Goal: Transaction & Acquisition: Purchase product/service

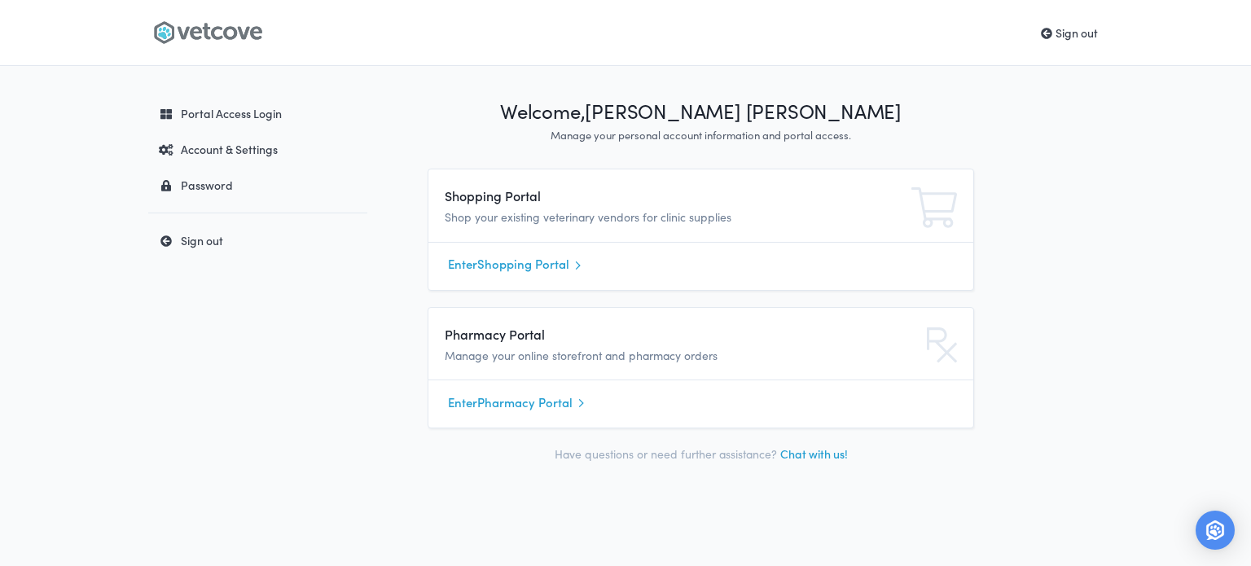
click at [499, 265] on link "Enter Shopping Portal" at bounding box center [701, 264] width 506 height 24
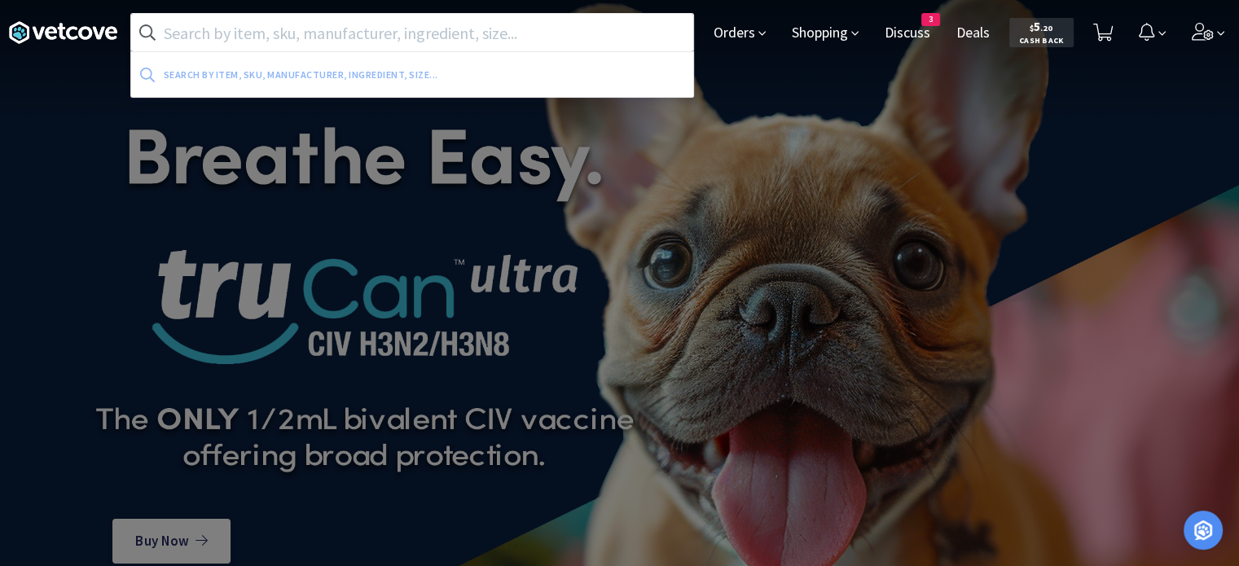
click at [552, 46] on input "text" at bounding box center [412, 32] width 562 height 37
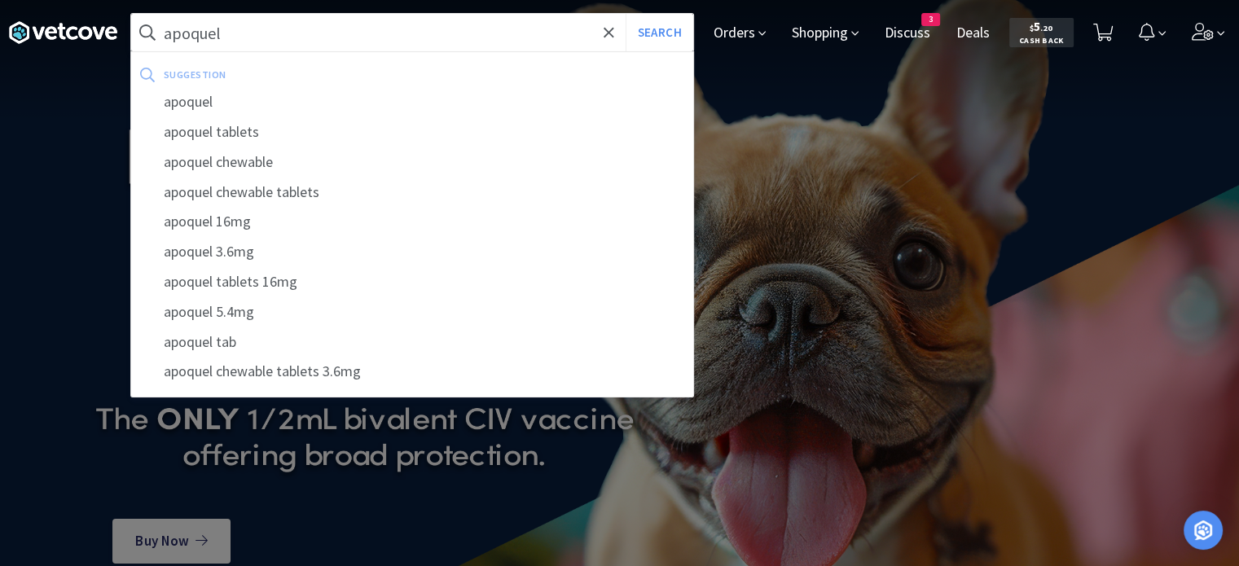
click at [625, 14] on button "Search" at bounding box center [659, 32] width 68 height 37
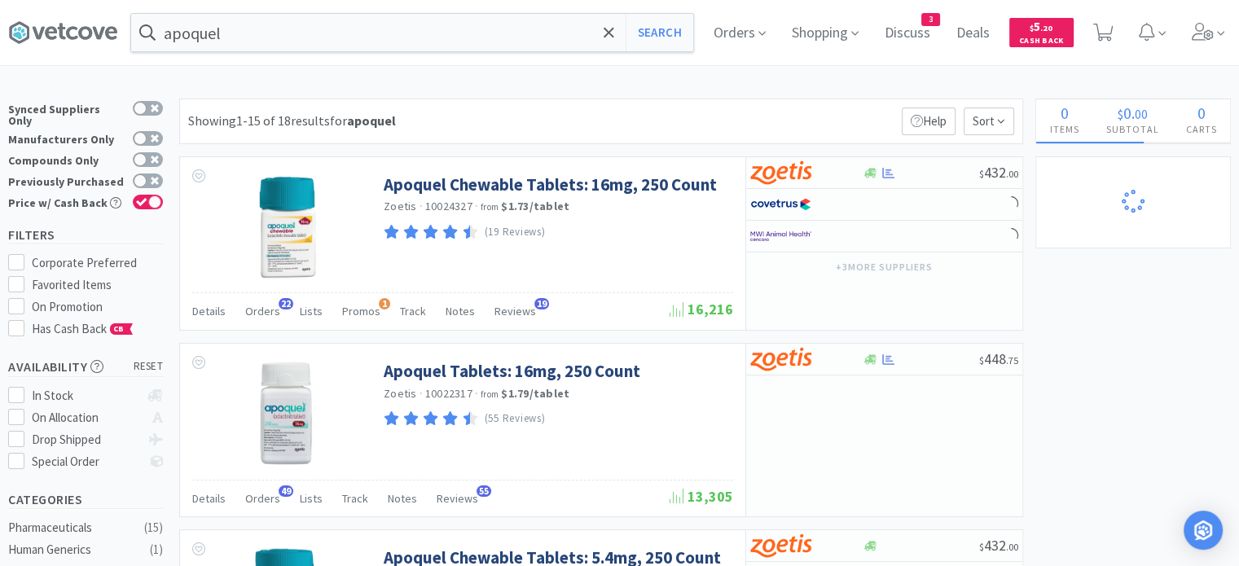
click at [249, 316] on span "Orders" at bounding box center [262, 311] width 35 height 15
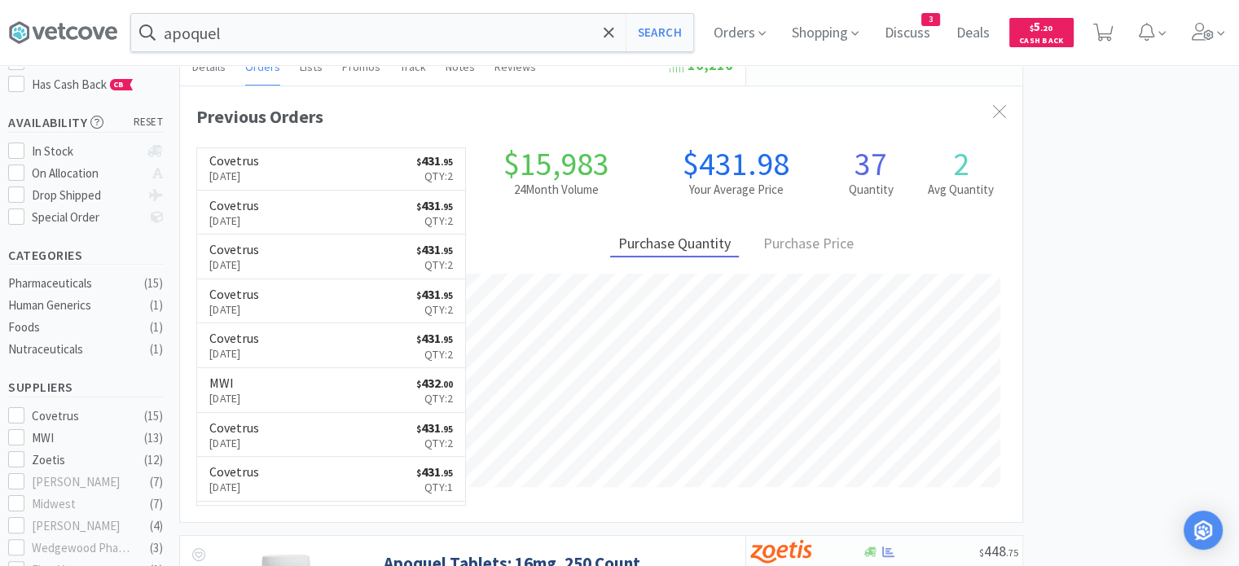
scroll to position [81, 0]
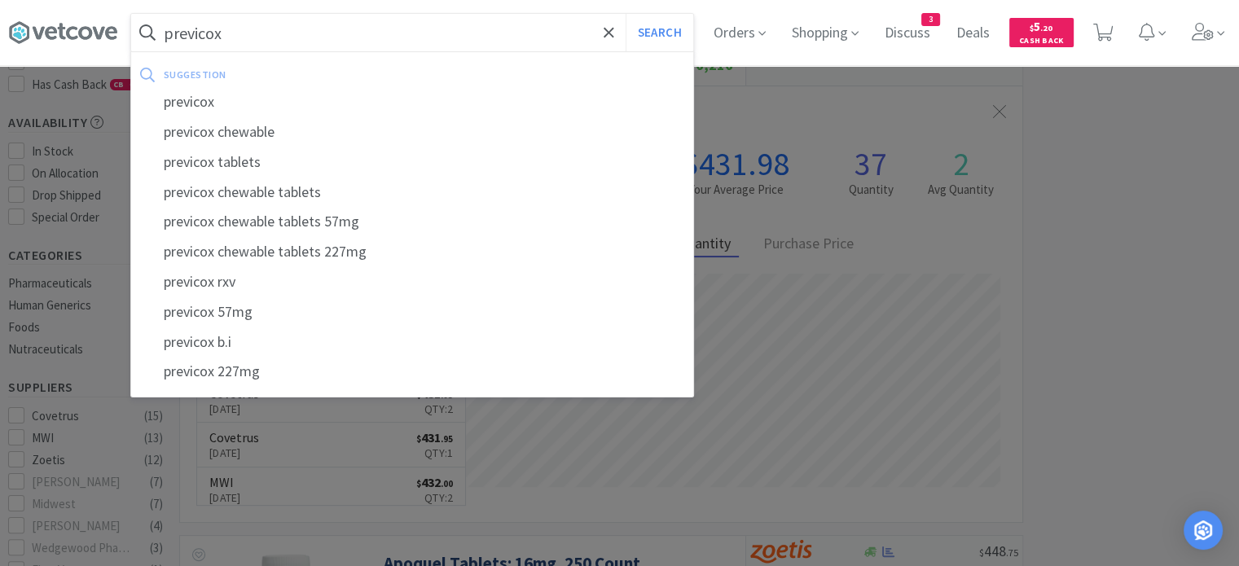
click at [625, 14] on button "Search" at bounding box center [659, 32] width 68 height 37
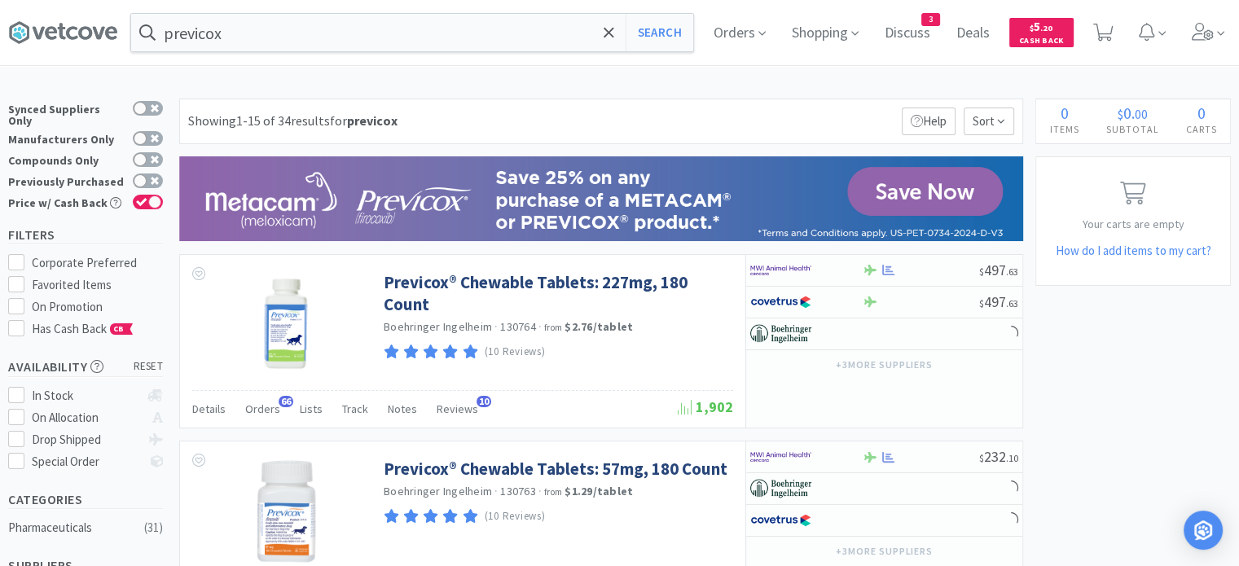
scroll to position [81, 0]
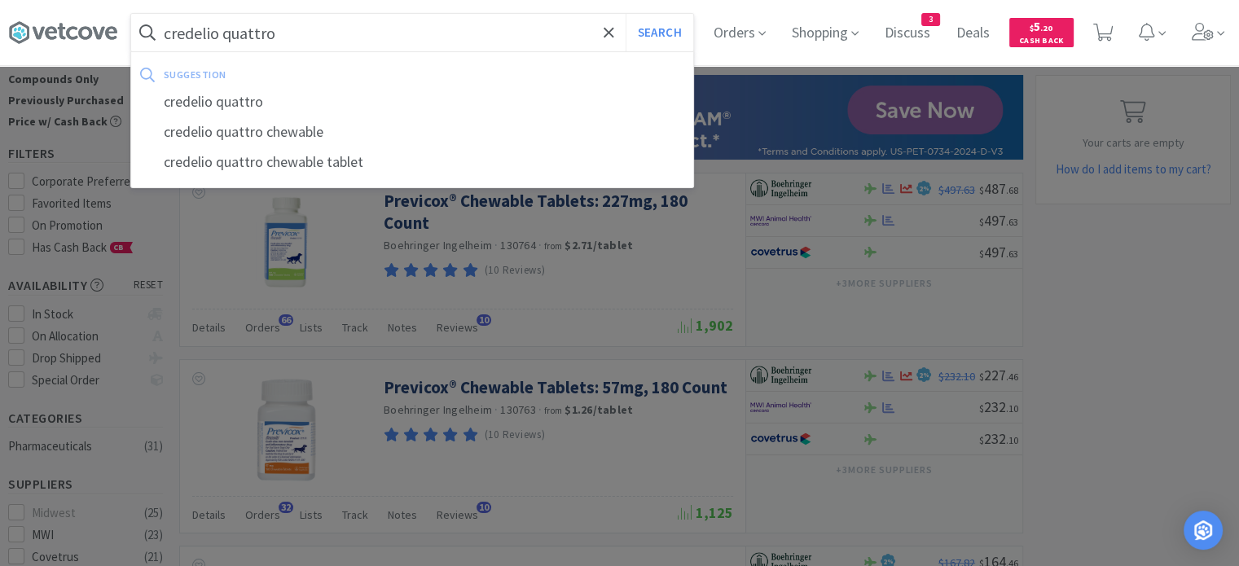
type input "credelio quattro"
click at [625, 14] on button "Search" at bounding box center [659, 32] width 68 height 37
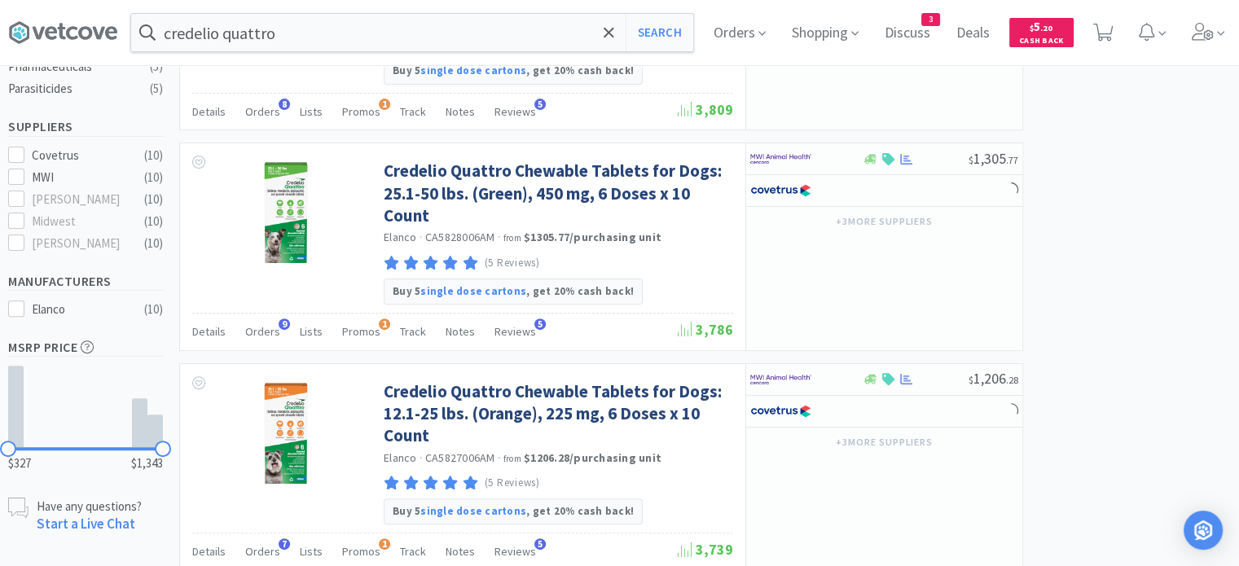
scroll to position [489, 0]
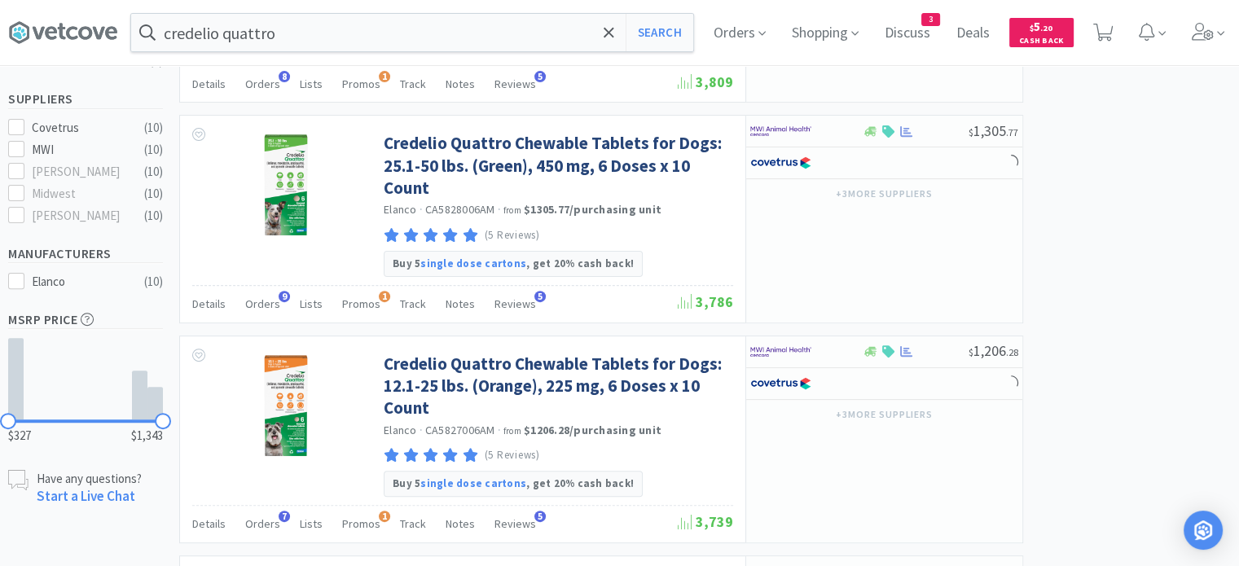
click at [270, 303] on span "Orders" at bounding box center [262, 303] width 35 height 15
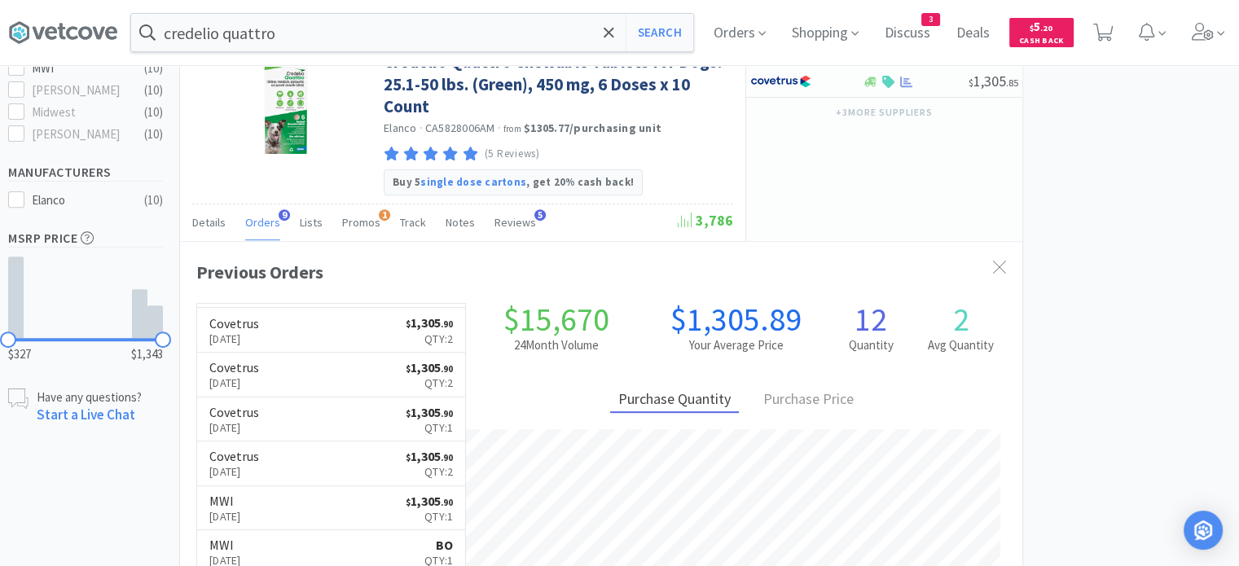
scroll to position [0, 0]
